Goal: Task Accomplishment & Management: Manage account settings

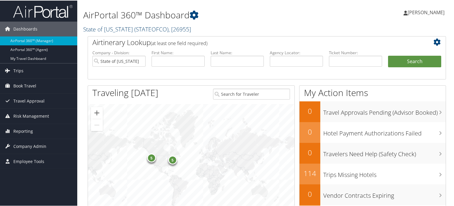
click at [134, 29] on span "( STATEOFCO )" at bounding box center [151, 29] width 34 height 8
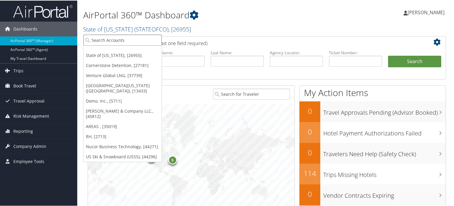
click at [123, 38] on input "search" at bounding box center [122, 39] width 78 height 11
paste input "INDYNE INC"
type input "INDYNE INC"
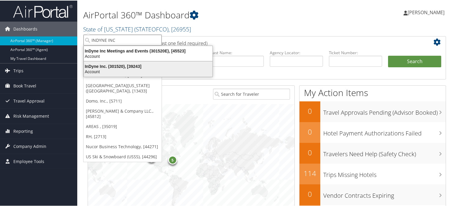
click at [107, 68] on div "InDyne Inc. (301520), [39243]" at bounding box center [148, 65] width 136 height 5
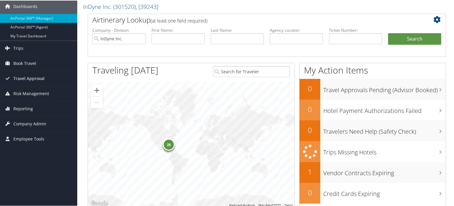
scroll to position [59, 0]
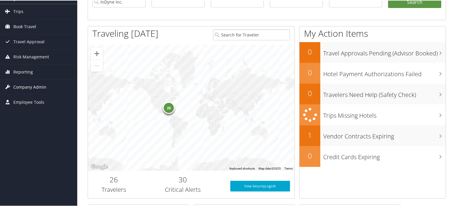
click at [32, 88] on span "Company Admin" at bounding box center [29, 86] width 33 height 15
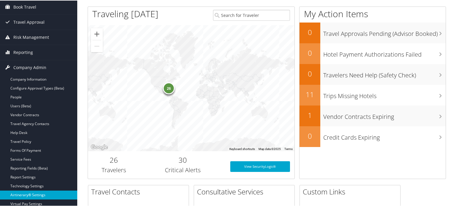
scroll to position [89, 0]
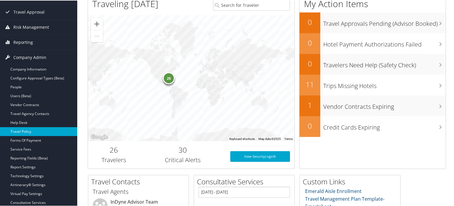
click at [31, 130] on link "Travel Policy" at bounding box center [38, 131] width 77 height 9
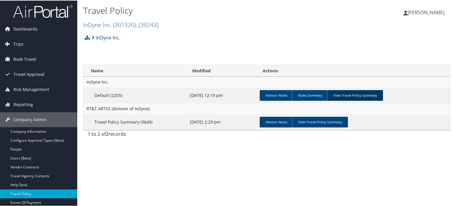
click at [352, 94] on link "View Travel Policy Summary" at bounding box center [355, 95] width 56 height 11
